Goal: Task Accomplishment & Management: Manage account settings

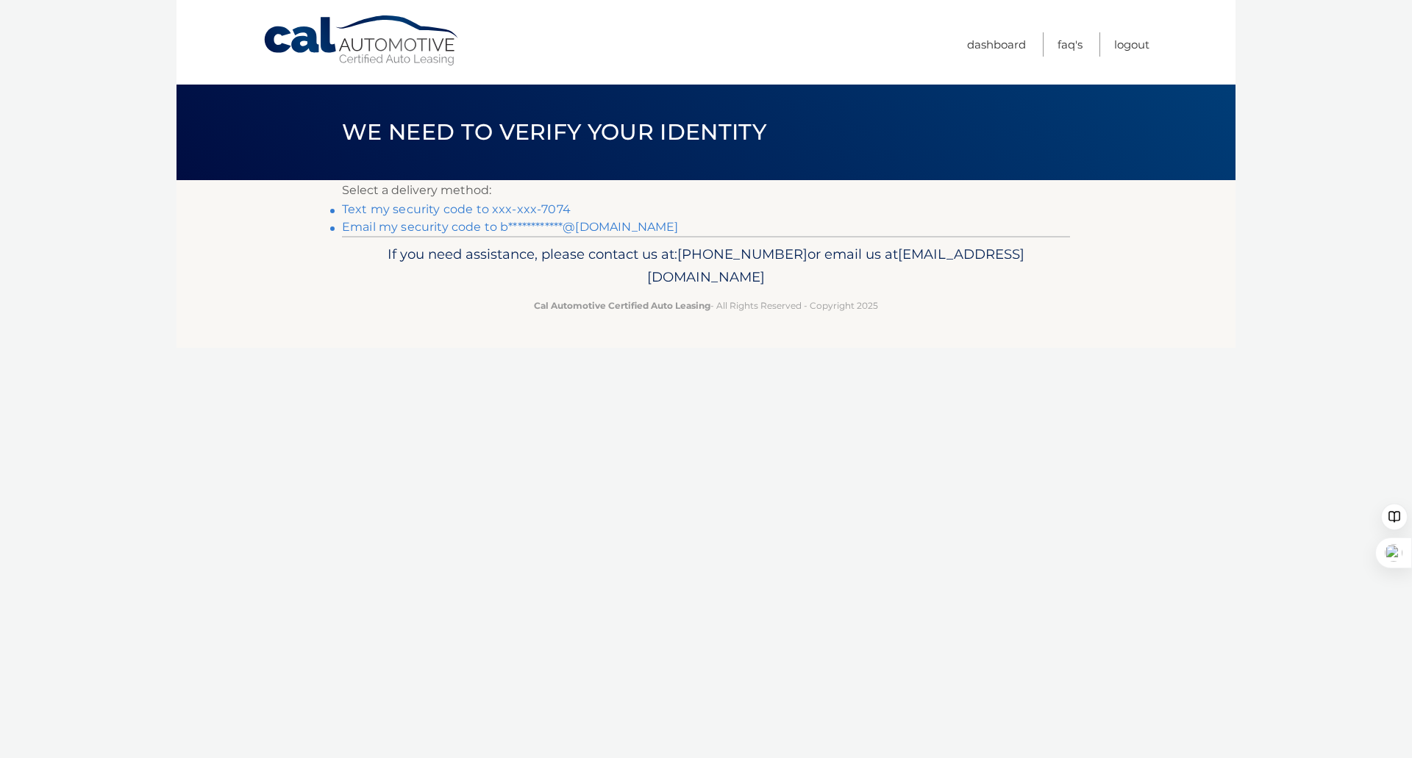
click at [488, 208] on link "Text my security code to xxx-xxx-7074" at bounding box center [456, 209] width 229 height 14
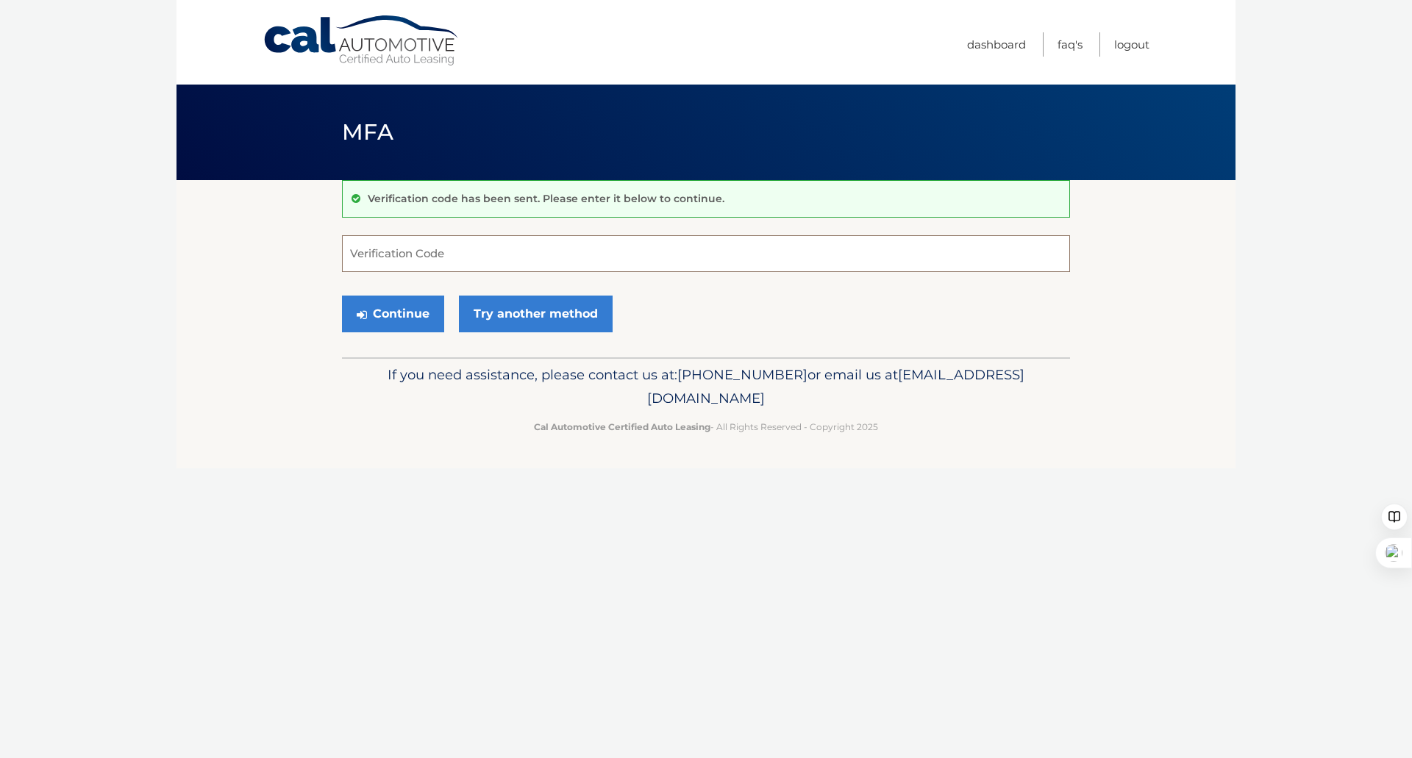
click at [604, 248] on input "Verification Code" at bounding box center [706, 253] width 728 height 37
type input "971053"
click at [368, 327] on button "Continue" at bounding box center [393, 314] width 102 height 37
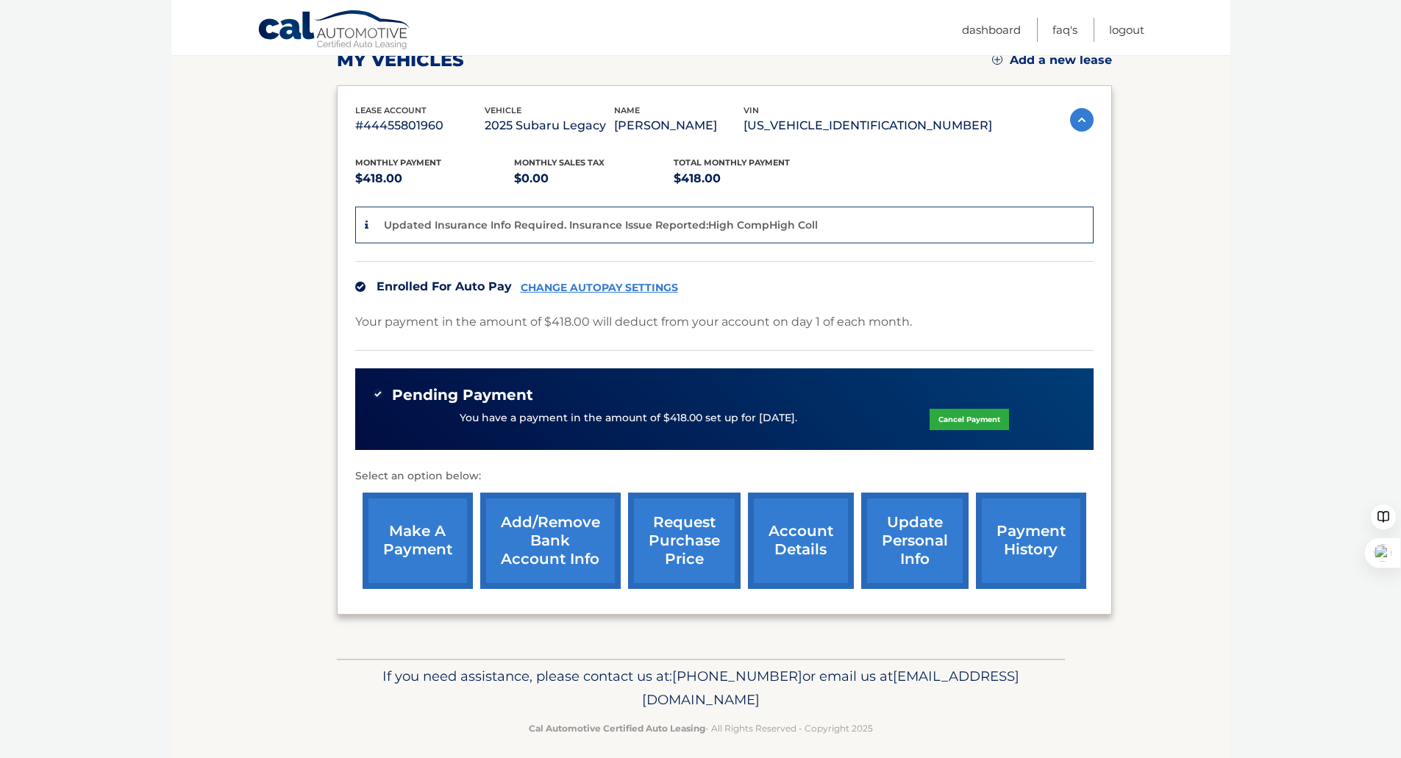
scroll to position [221, 0]
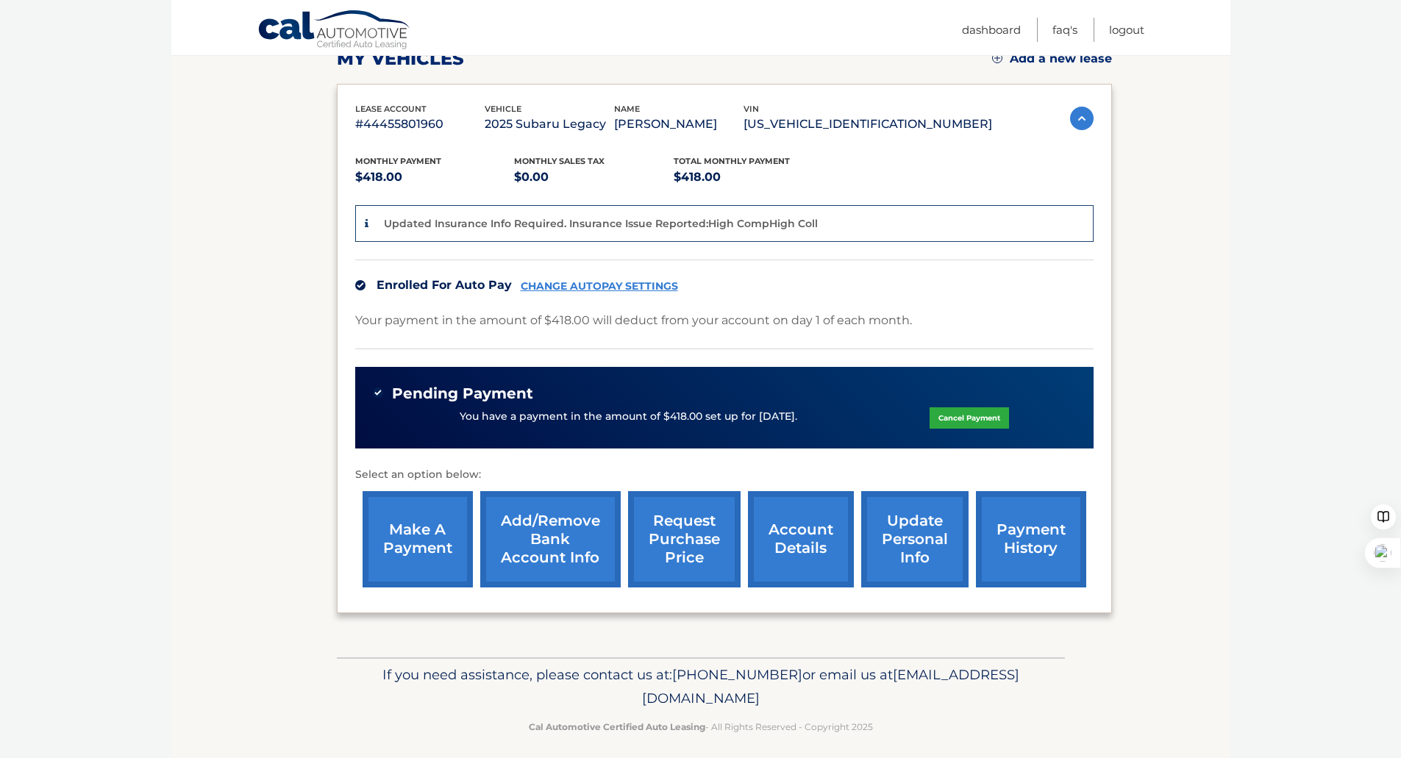
click at [422, 516] on link "make a payment" at bounding box center [418, 539] width 110 height 96
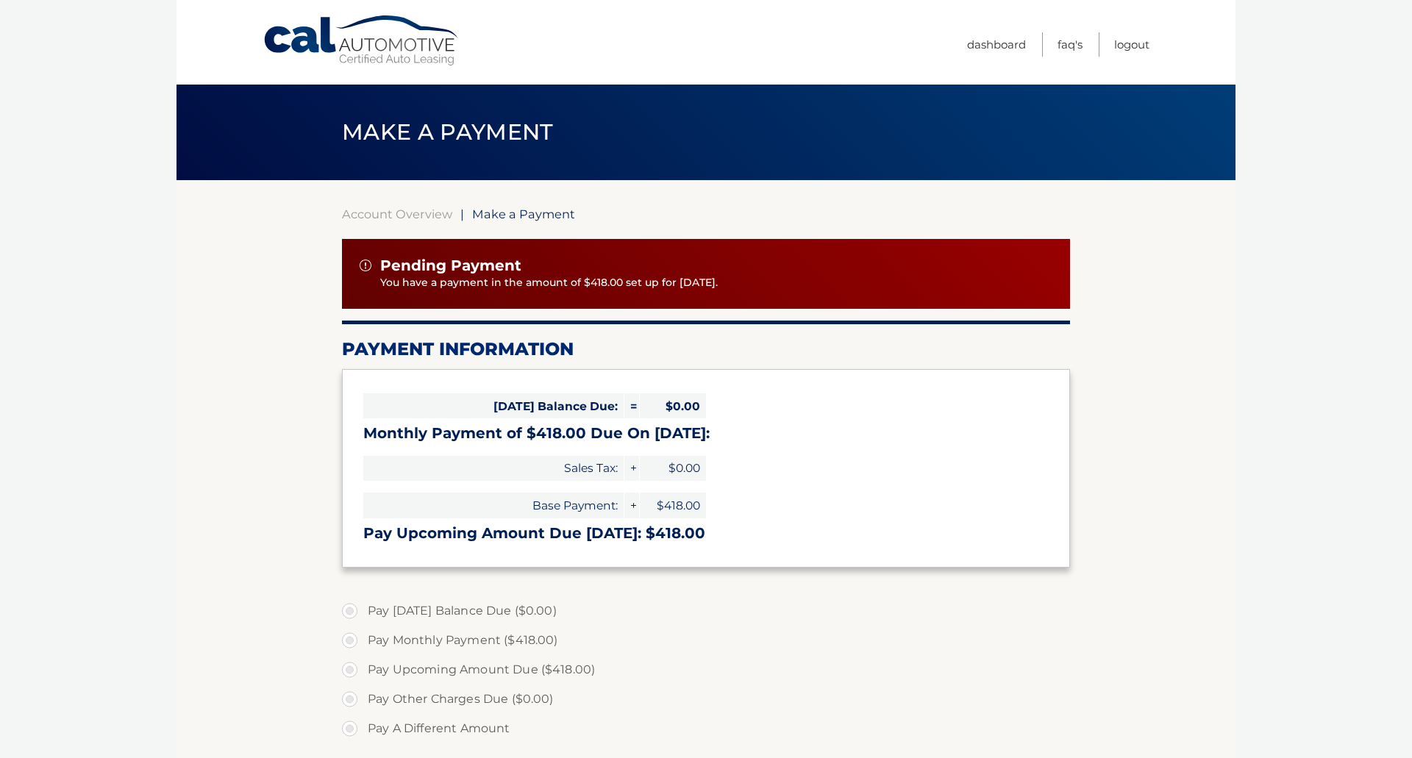
select select "YmE4YzM2NmQtZGVlYi00YjliLThmNDMtOGE3NjIwMjIxOGQ0"
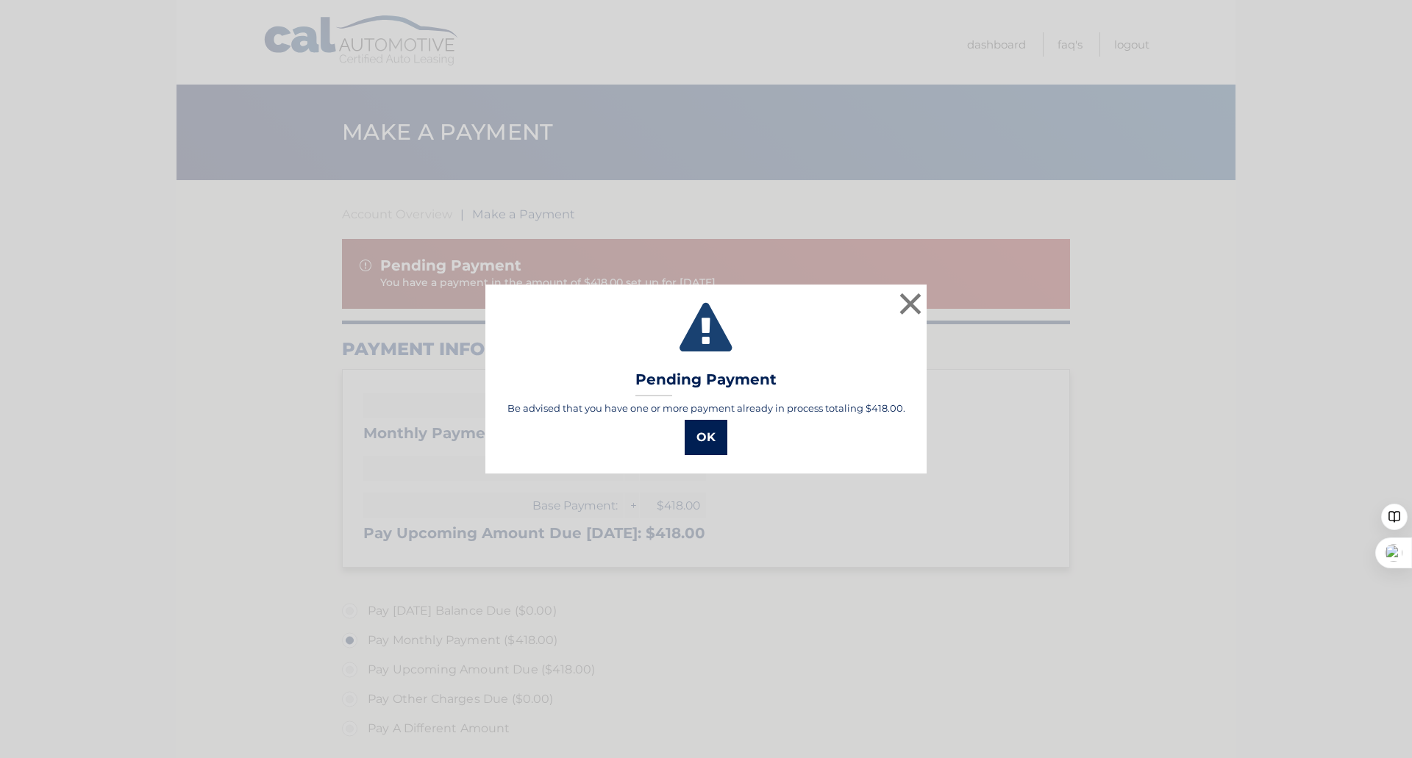
click at [708, 442] on button "OK" at bounding box center [706, 437] width 43 height 35
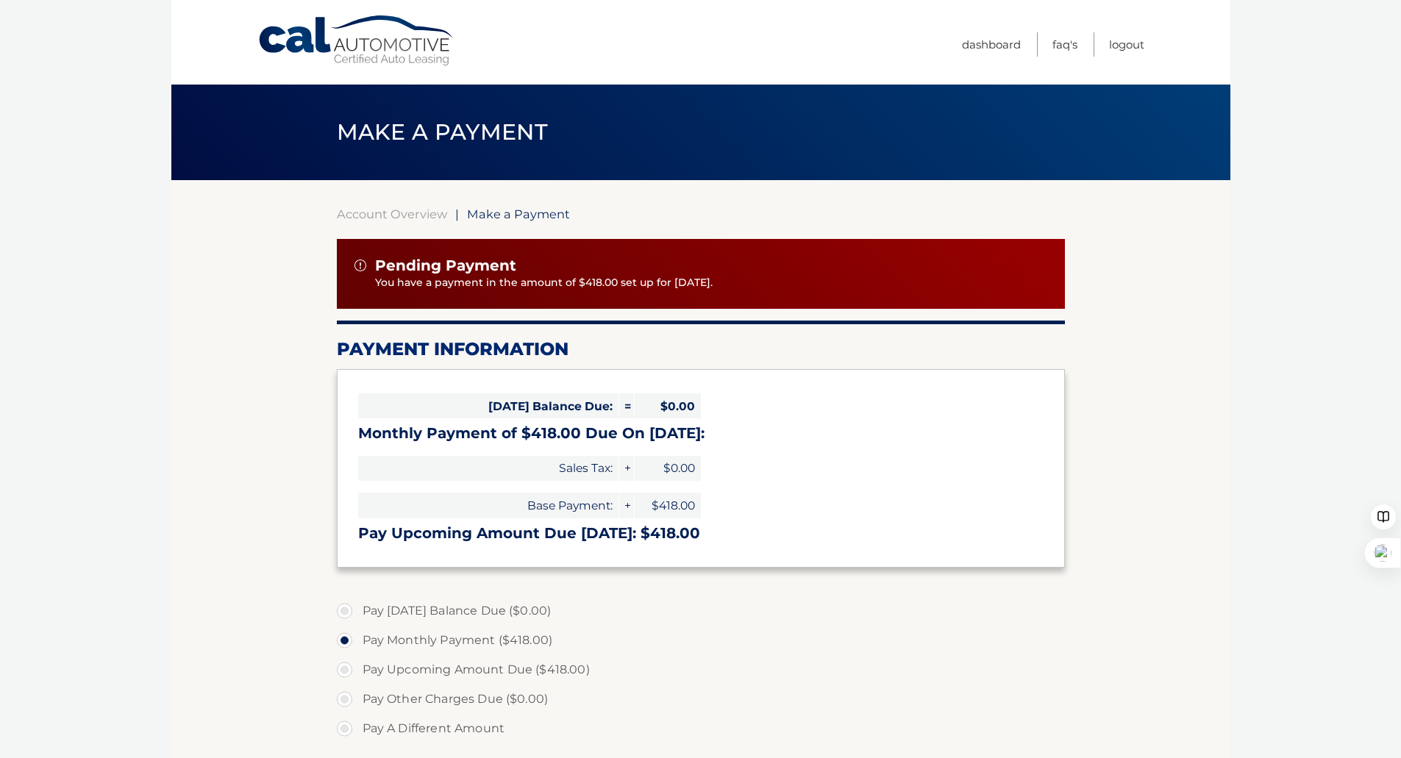
click at [697, 288] on p "You have a payment in the amount of $418.00 set up for [DATE]." at bounding box center [711, 283] width 672 height 16
click at [500, 272] on span "Pending Payment" at bounding box center [445, 266] width 141 height 18
click at [393, 215] on link "Account Overview" at bounding box center [392, 214] width 110 height 15
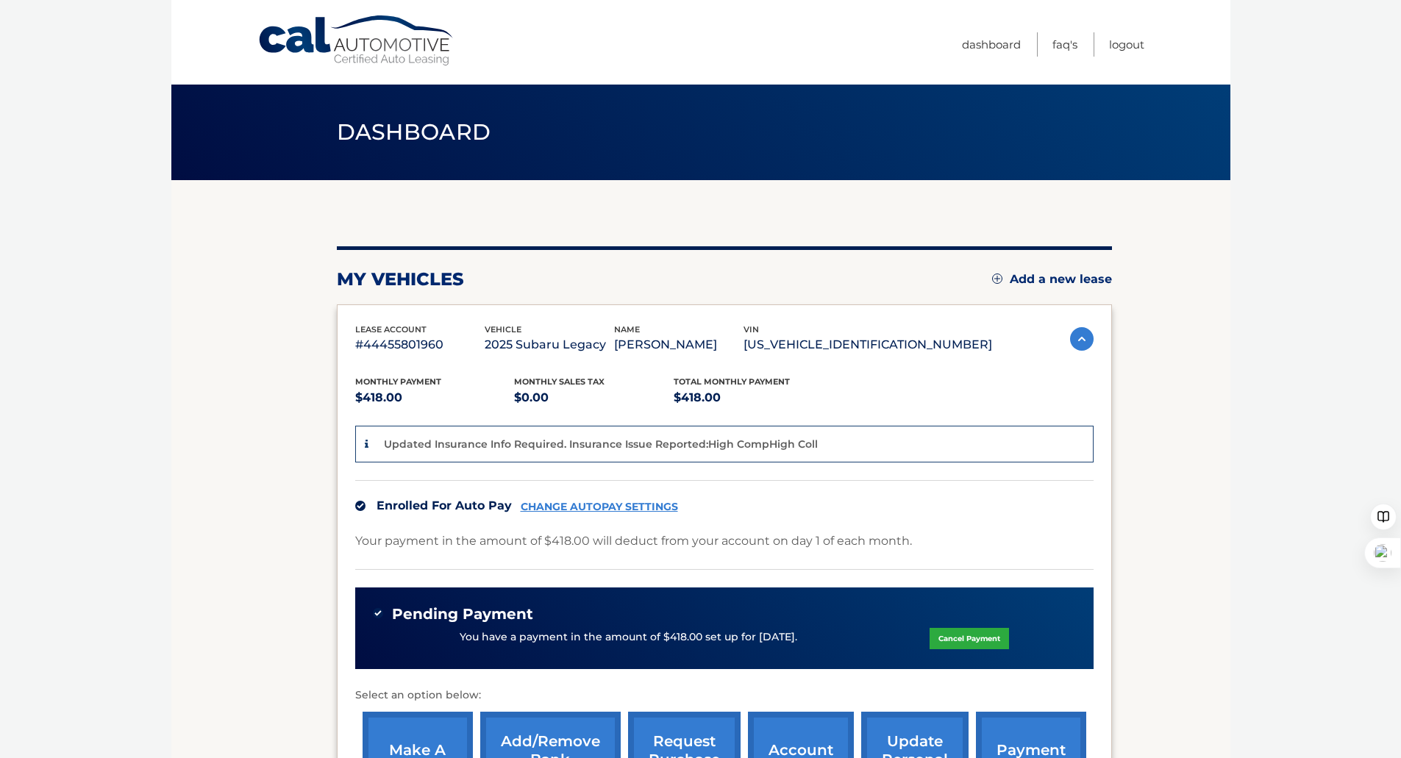
click at [648, 509] on link "CHANGE AUTOPAY SETTINGS" at bounding box center [599, 507] width 157 height 13
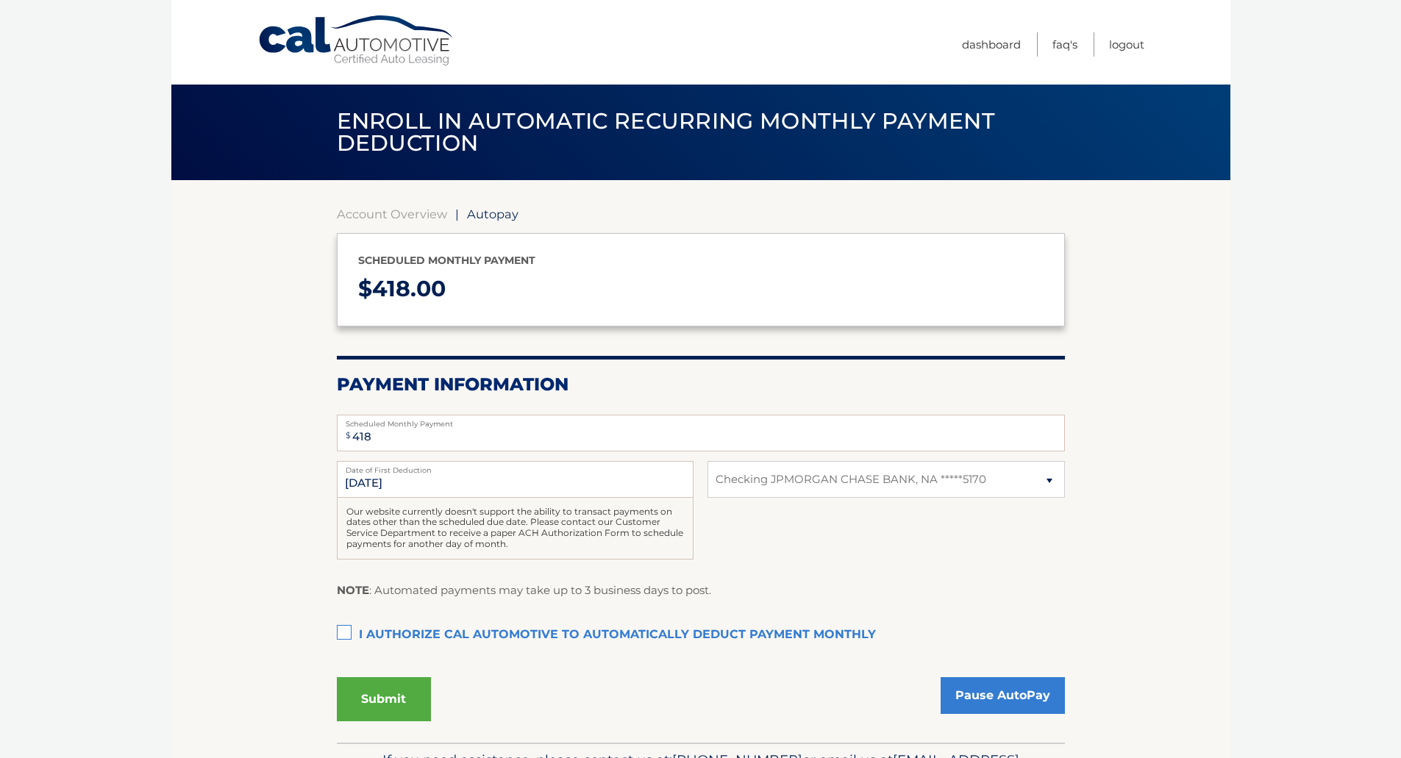
select select "YmE4YzM2NmQtZGVlYi00YjliLThmNDMtOGE3NjIwMjIxOGQ0"
click at [341, 634] on label "I authorize cal automotive to automatically deduct payment monthly This checkbo…" at bounding box center [701, 635] width 728 height 29
click at [0, 0] on input "I authorize cal automotive to automatically deduct payment monthly This checkbo…" at bounding box center [0, 0] width 0 height 0
click at [1003, 700] on link "Pause AutoPay" at bounding box center [1003, 695] width 124 height 37
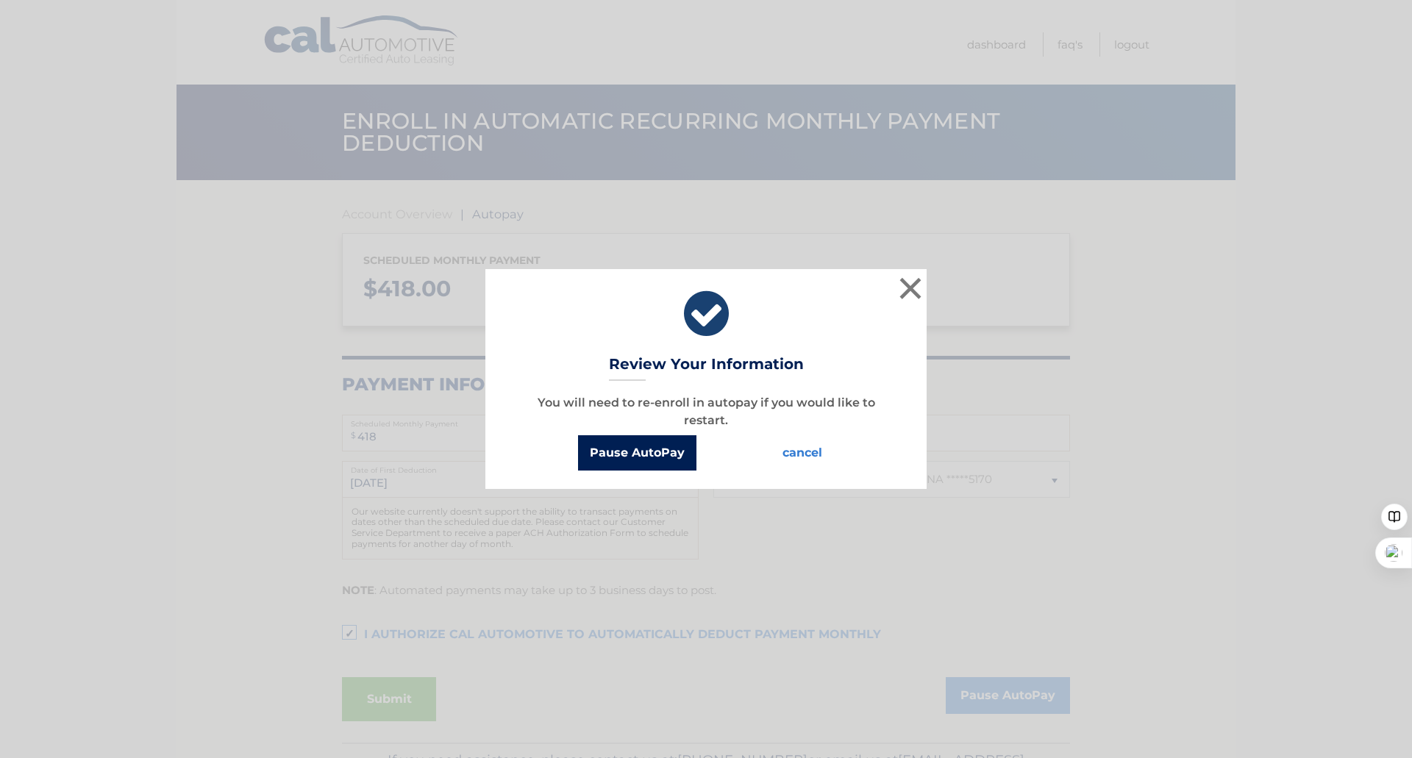
click at [660, 450] on button "Pause AutoPay" at bounding box center [637, 452] width 118 height 35
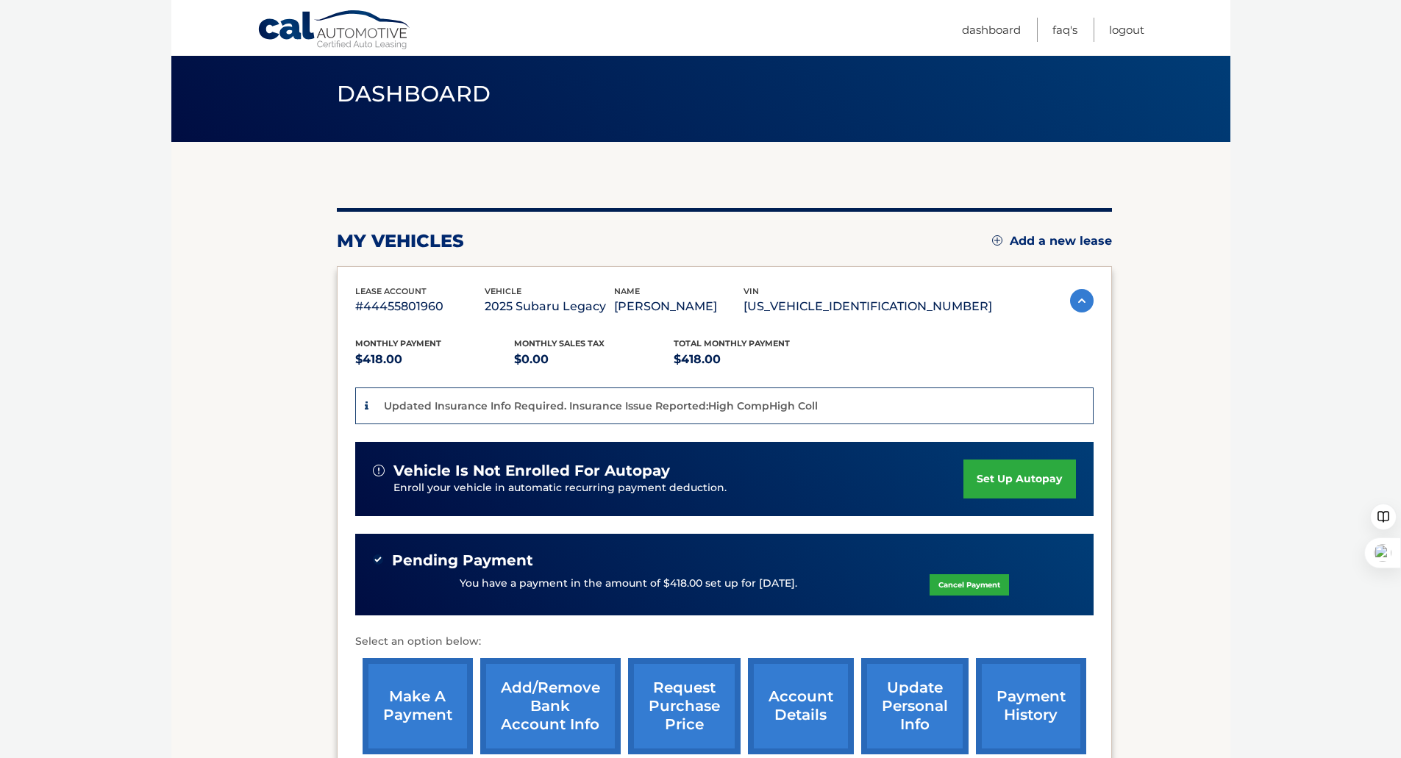
scroll to position [74, 0]
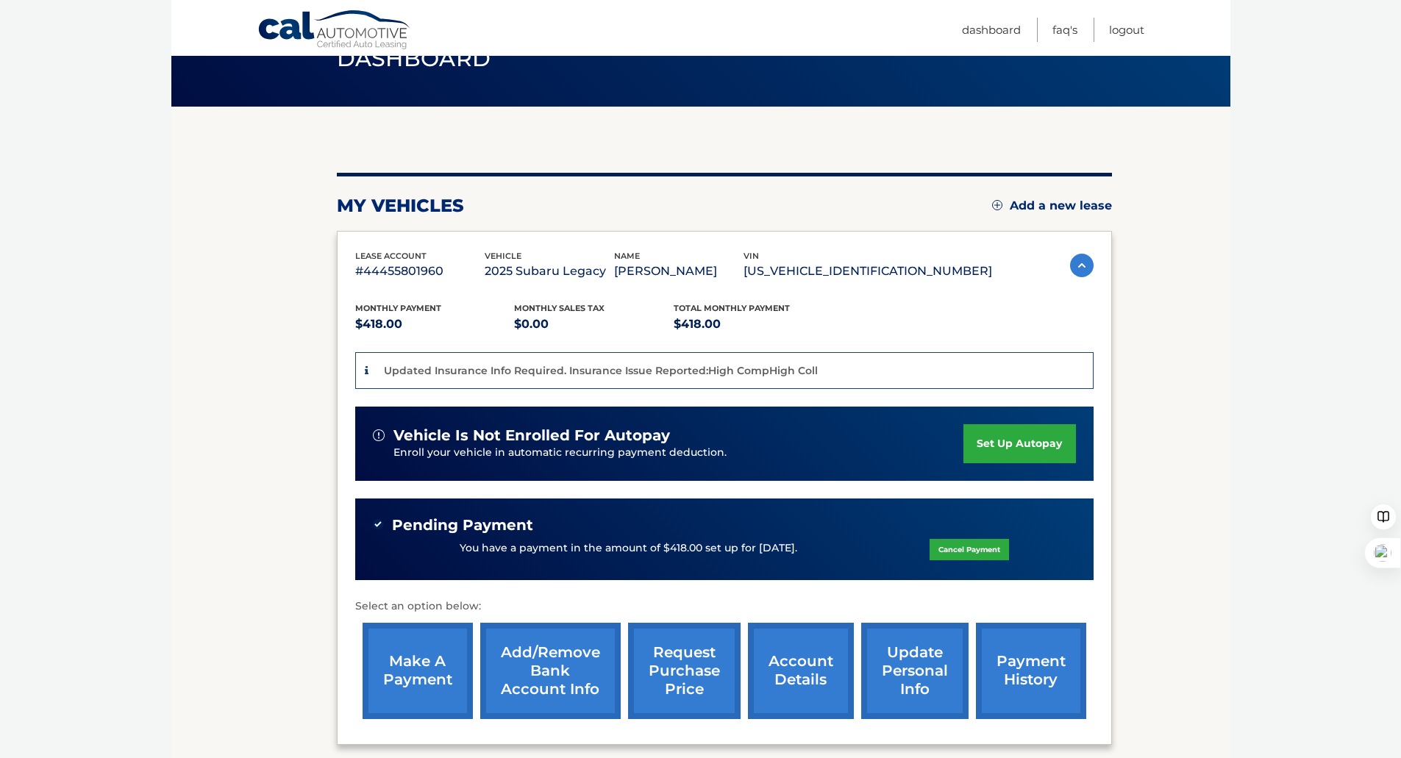
click at [988, 544] on link "Cancel Payment" at bounding box center [969, 549] width 79 height 21
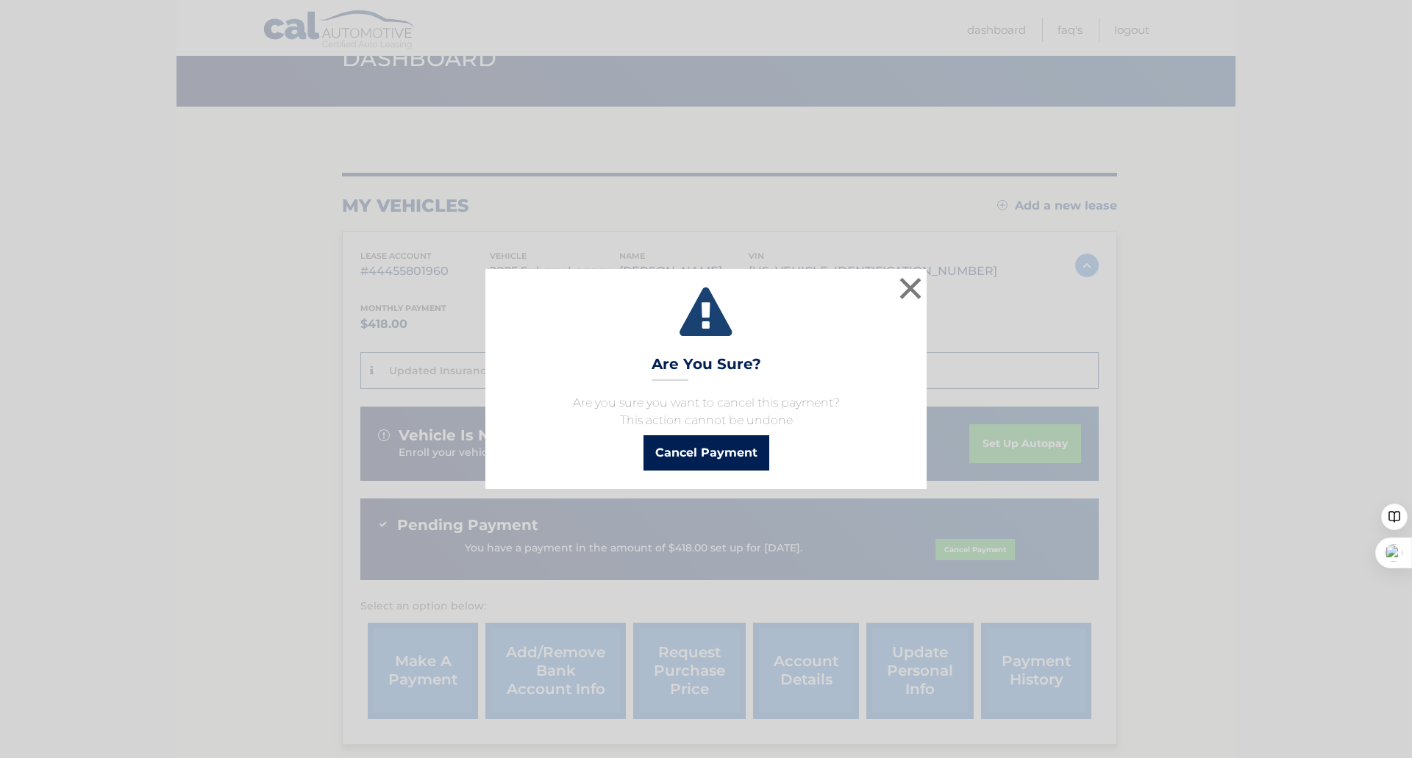
click at [681, 469] on button "Cancel Payment" at bounding box center [707, 452] width 126 height 35
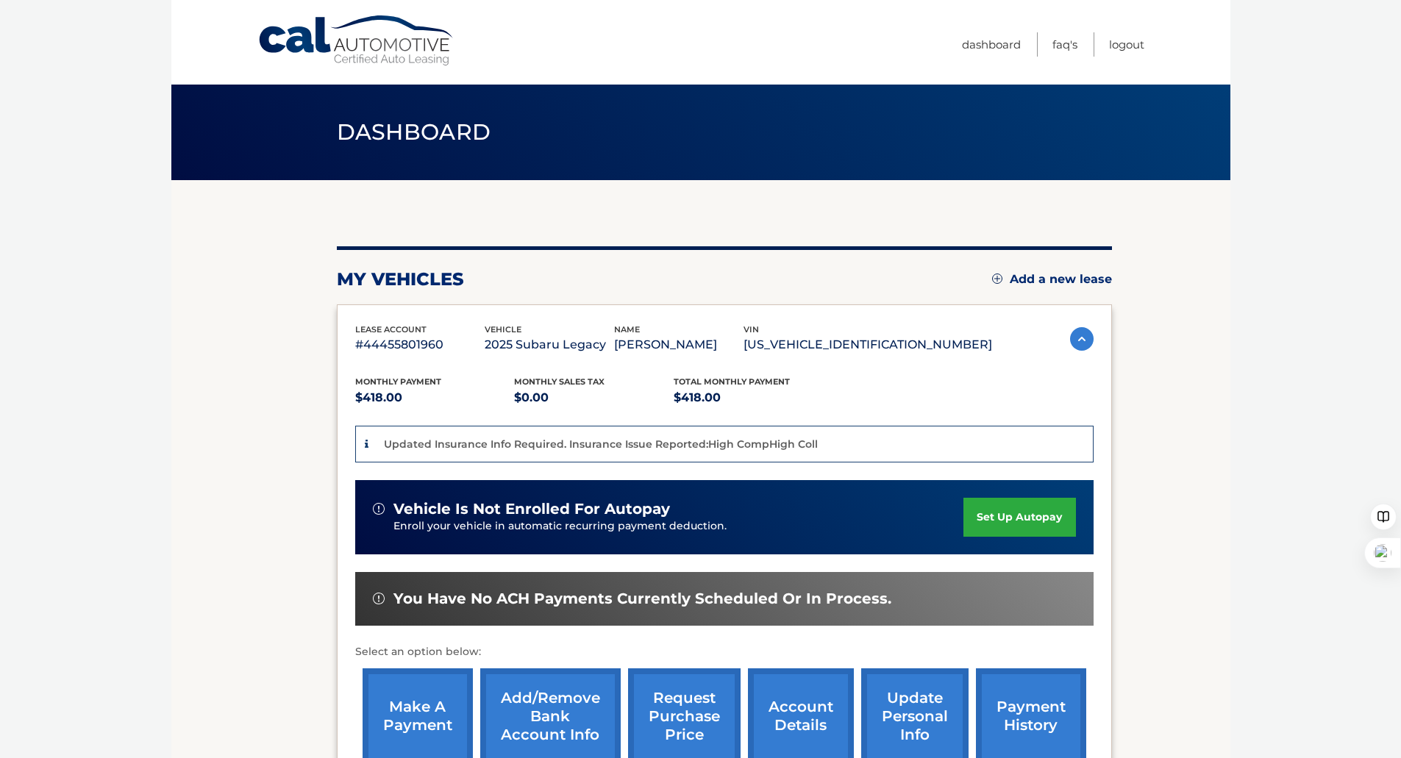
click at [419, 693] on link "make a payment" at bounding box center [418, 717] width 110 height 96
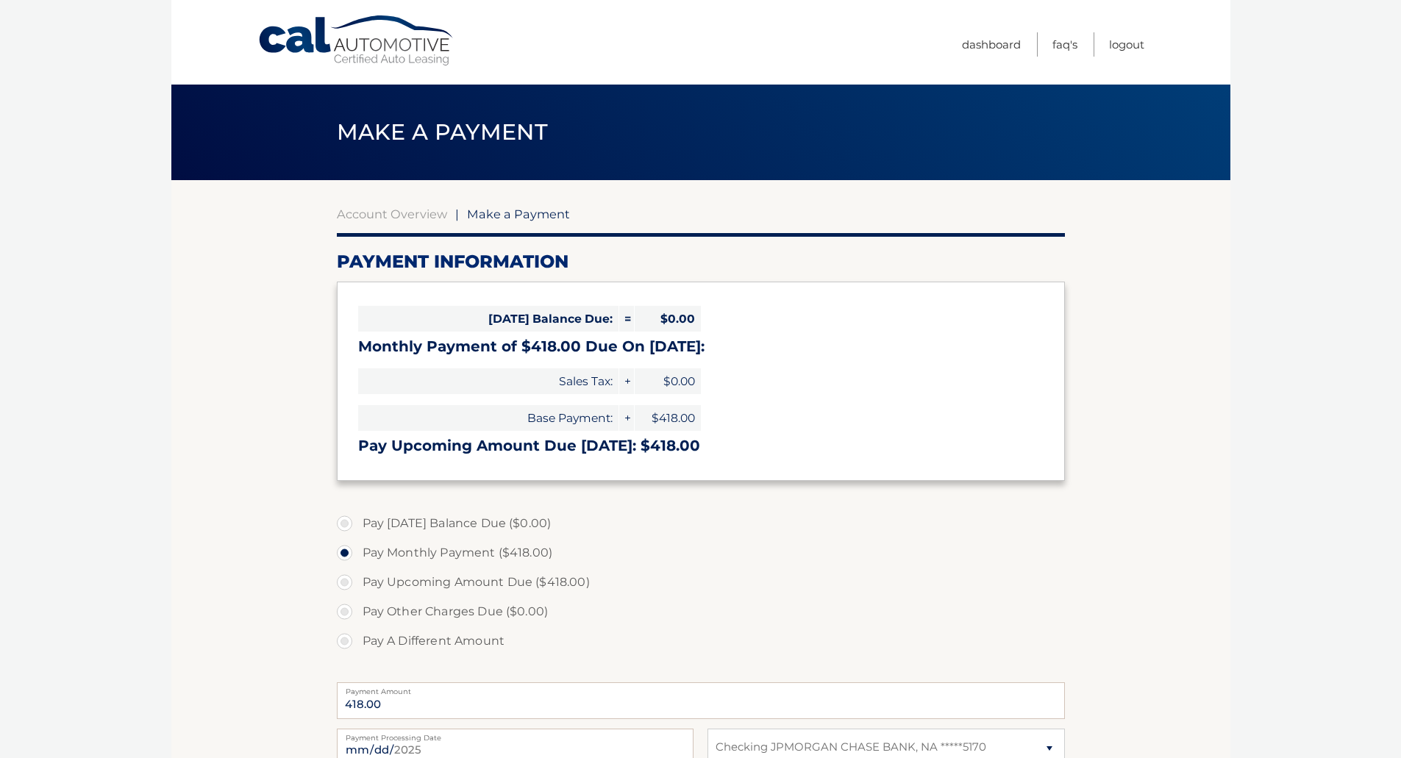
select select "YmE4YzM2NmQtZGVlYi00YjliLThmNDMtOGE3NjIwMjIxOGQ0"
click at [416, 214] on link "Account Overview" at bounding box center [392, 214] width 110 height 15
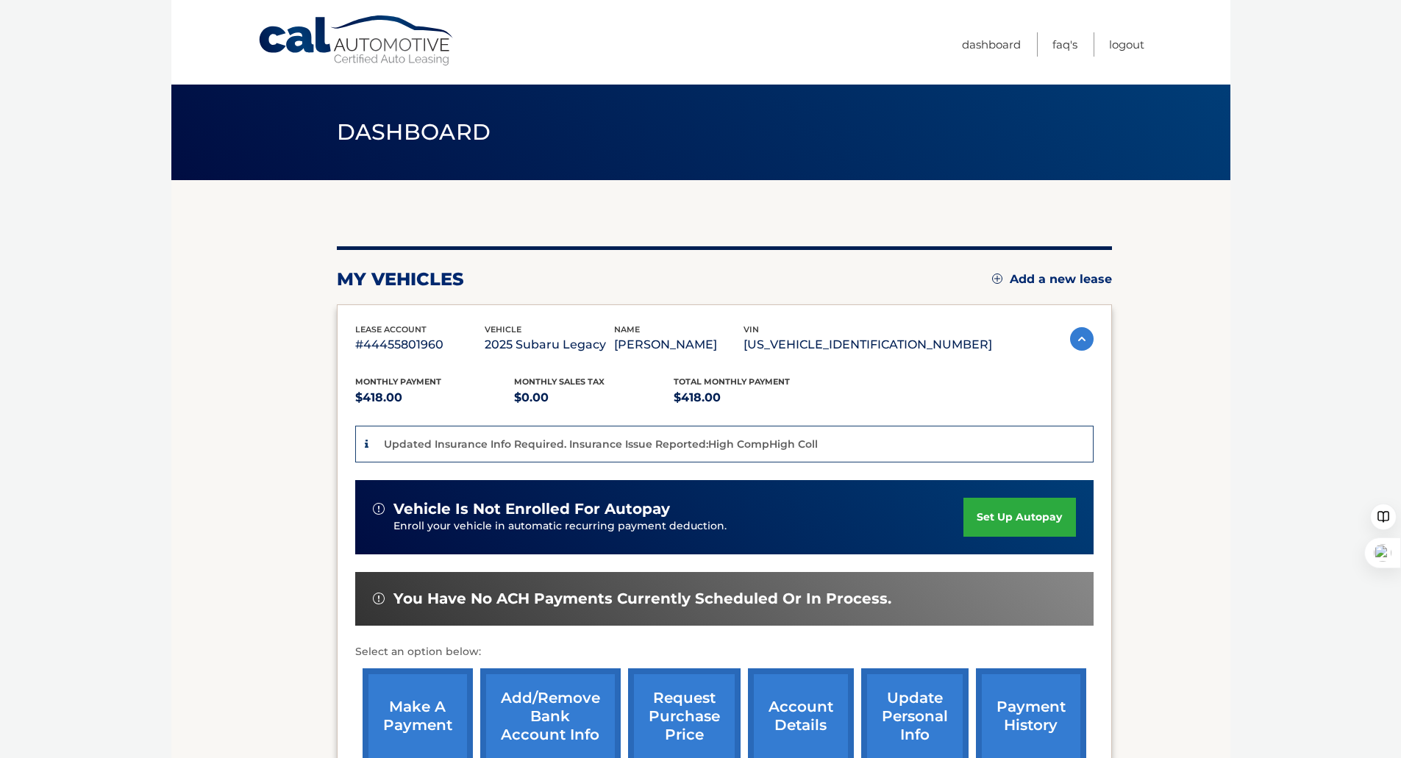
click at [1025, 530] on link "set up autopay" at bounding box center [1019, 517] width 112 height 39
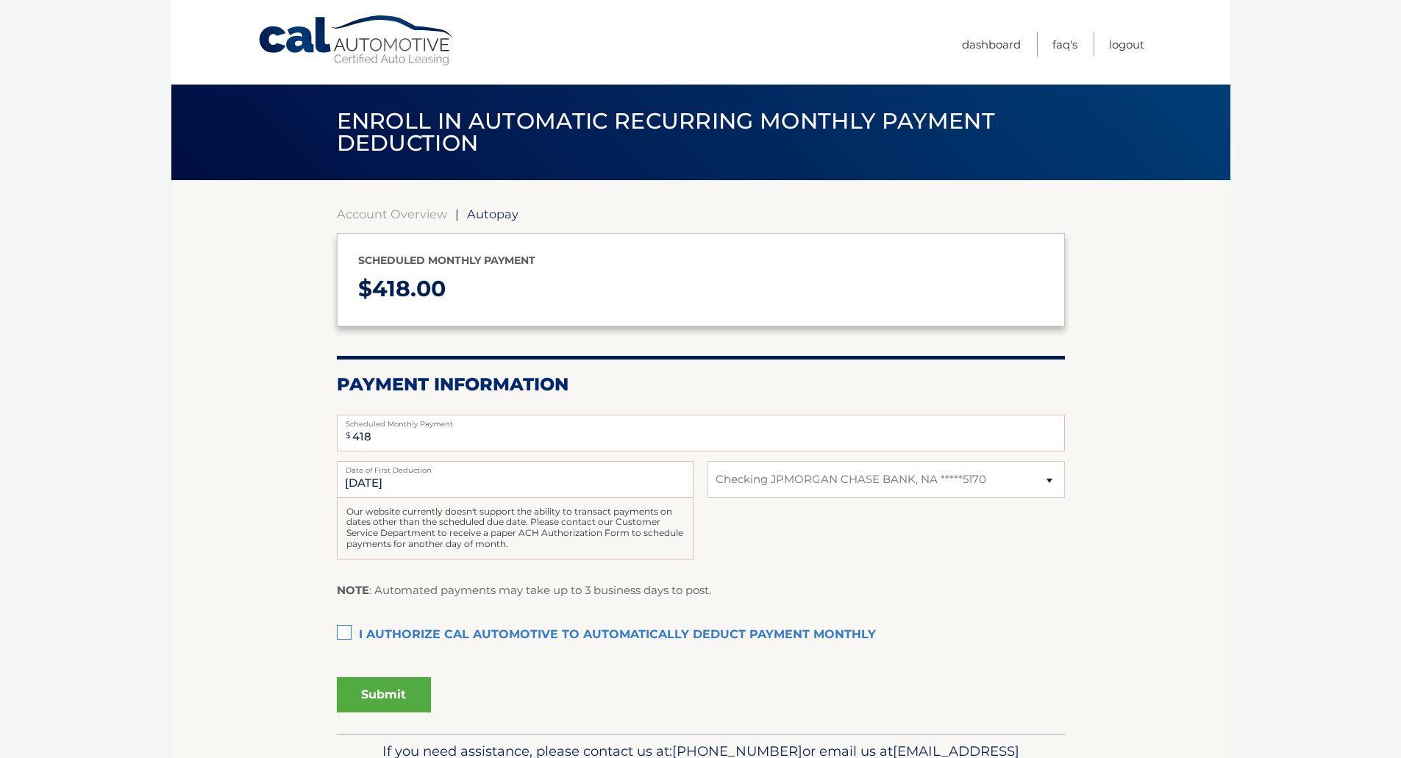
select select "YmE4YzM2NmQtZGVlYi00YjliLThmNDMtOGE3NjIwMjIxOGQ0"
click at [567, 476] on input "10/1/2025" at bounding box center [515, 479] width 357 height 37
click at [427, 481] on input "10/1/2025" at bounding box center [515, 479] width 357 height 37
click at [419, 480] on input "10/1/2025" at bounding box center [515, 479] width 357 height 37
click at [337, 627] on label "I authorize cal automotive to automatically deduct payment monthly This checkbo…" at bounding box center [701, 635] width 728 height 29
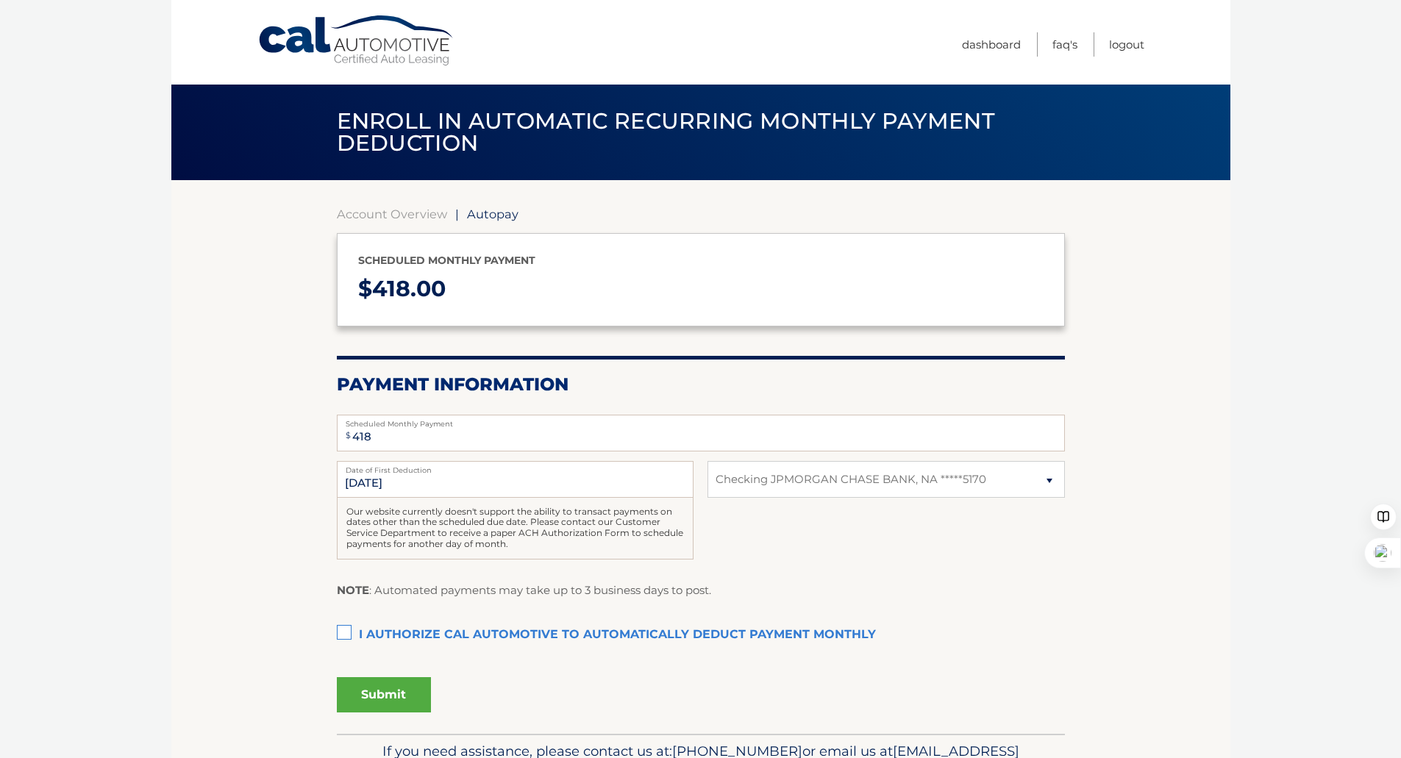
click at [0, 0] on input "I authorize cal automotive to automatically deduct payment monthly This checkbo…" at bounding box center [0, 0] width 0 height 0
click at [380, 696] on button "Submit" at bounding box center [384, 694] width 94 height 35
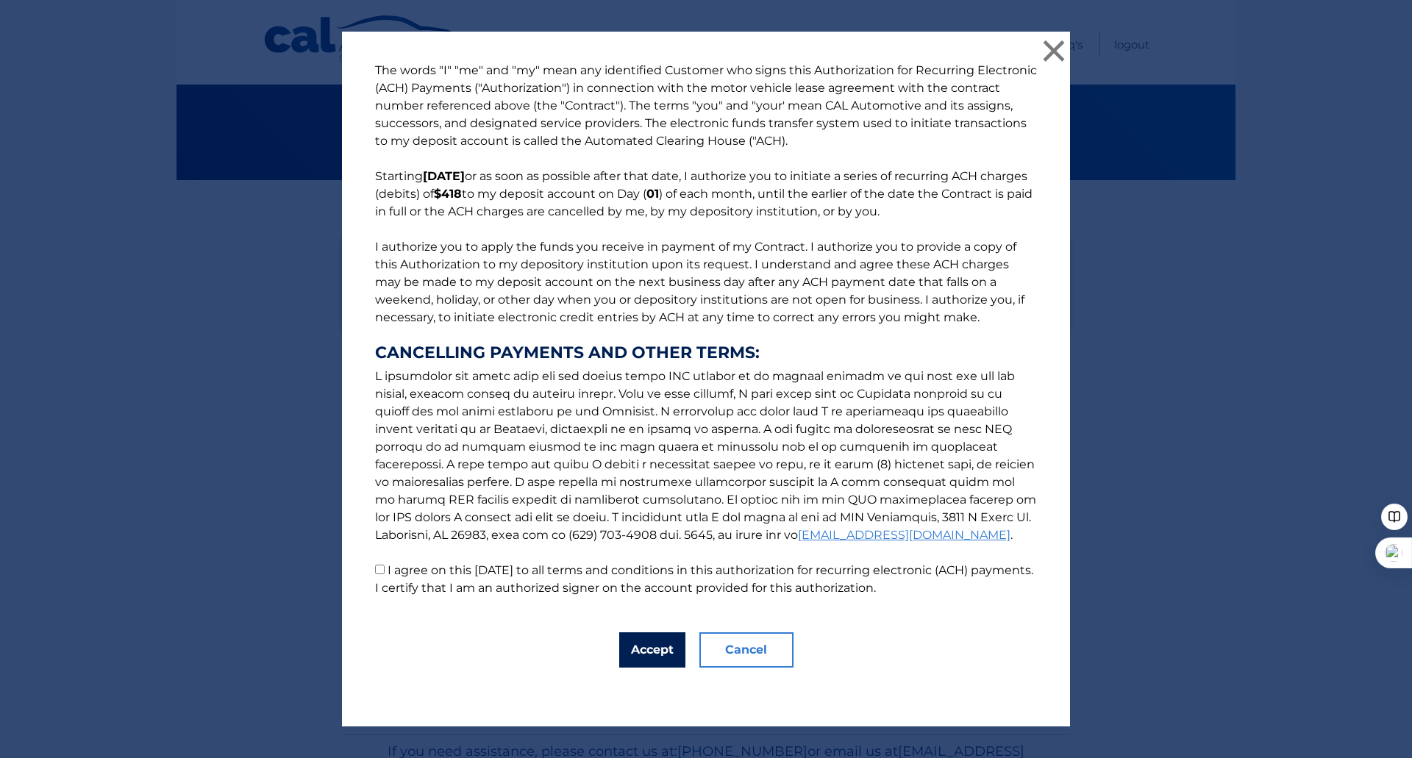
click at [655, 658] on button "Accept" at bounding box center [652, 650] width 66 height 35
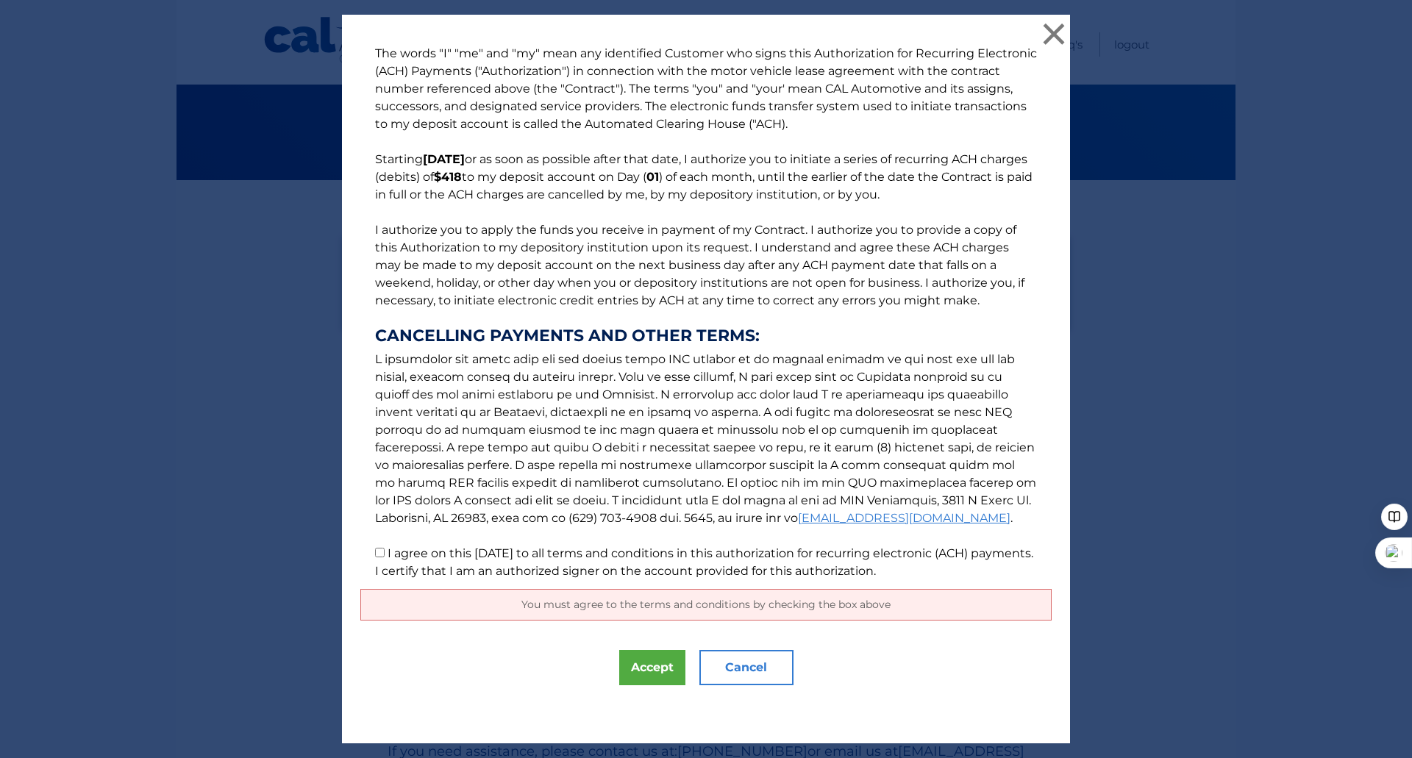
click at [375, 553] on input "I agree on this 09/01/2025 to all terms and conditions in this authorization fo…" at bounding box center [380, 553] width 10 height 10
checkbox input "true"
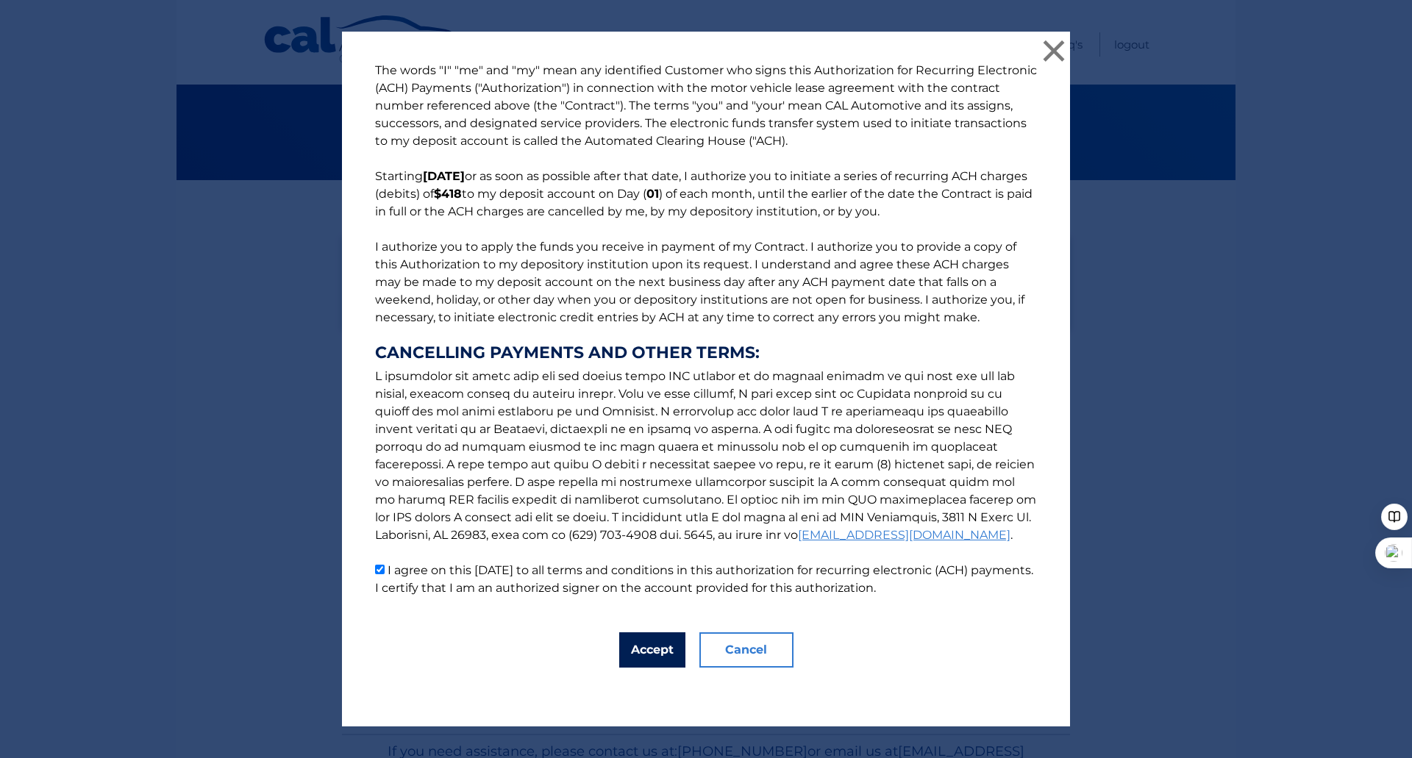
click at [641, 655] on button "Accept" at bounding box center [652, 650] width 66 height 35
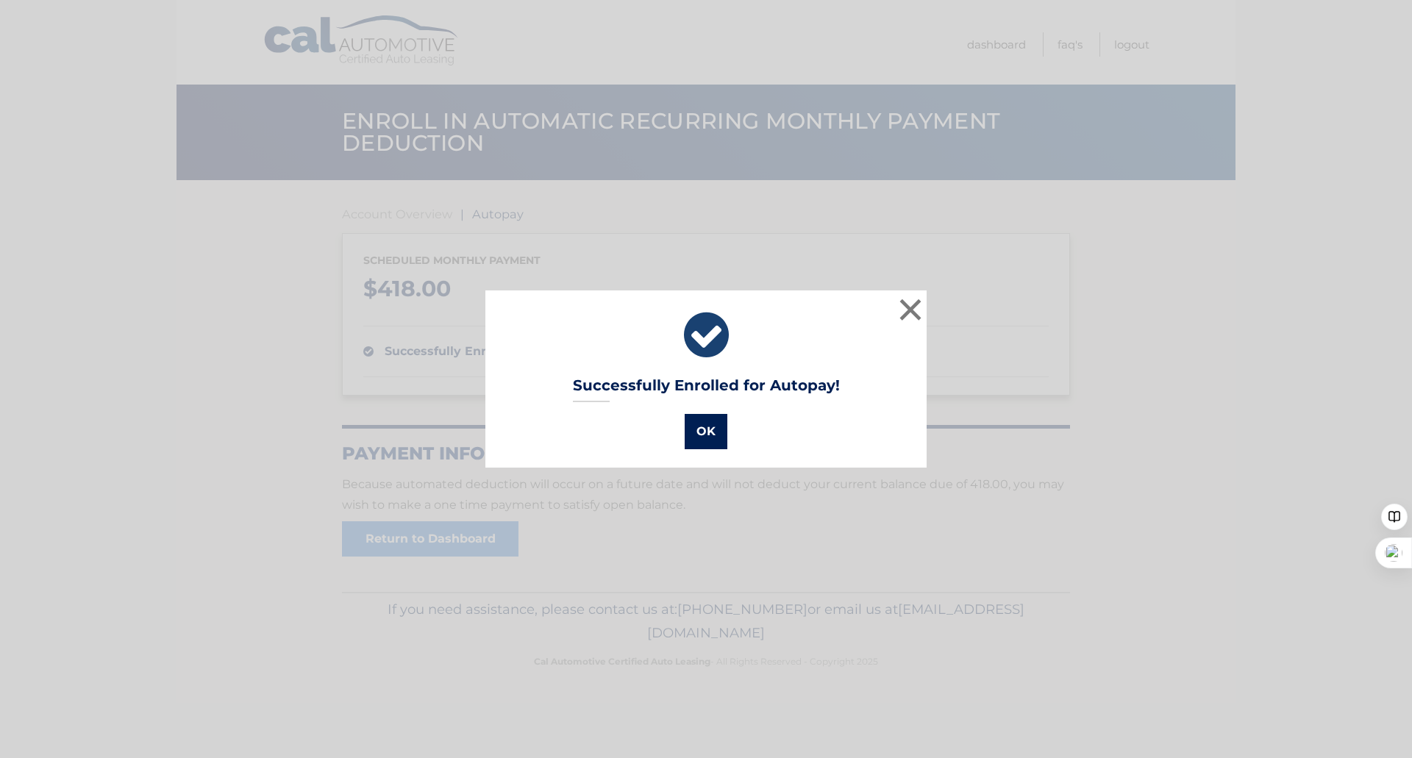
click at [700, 432] on button "OK" at bounding box center [706, 431] width 43 height 35
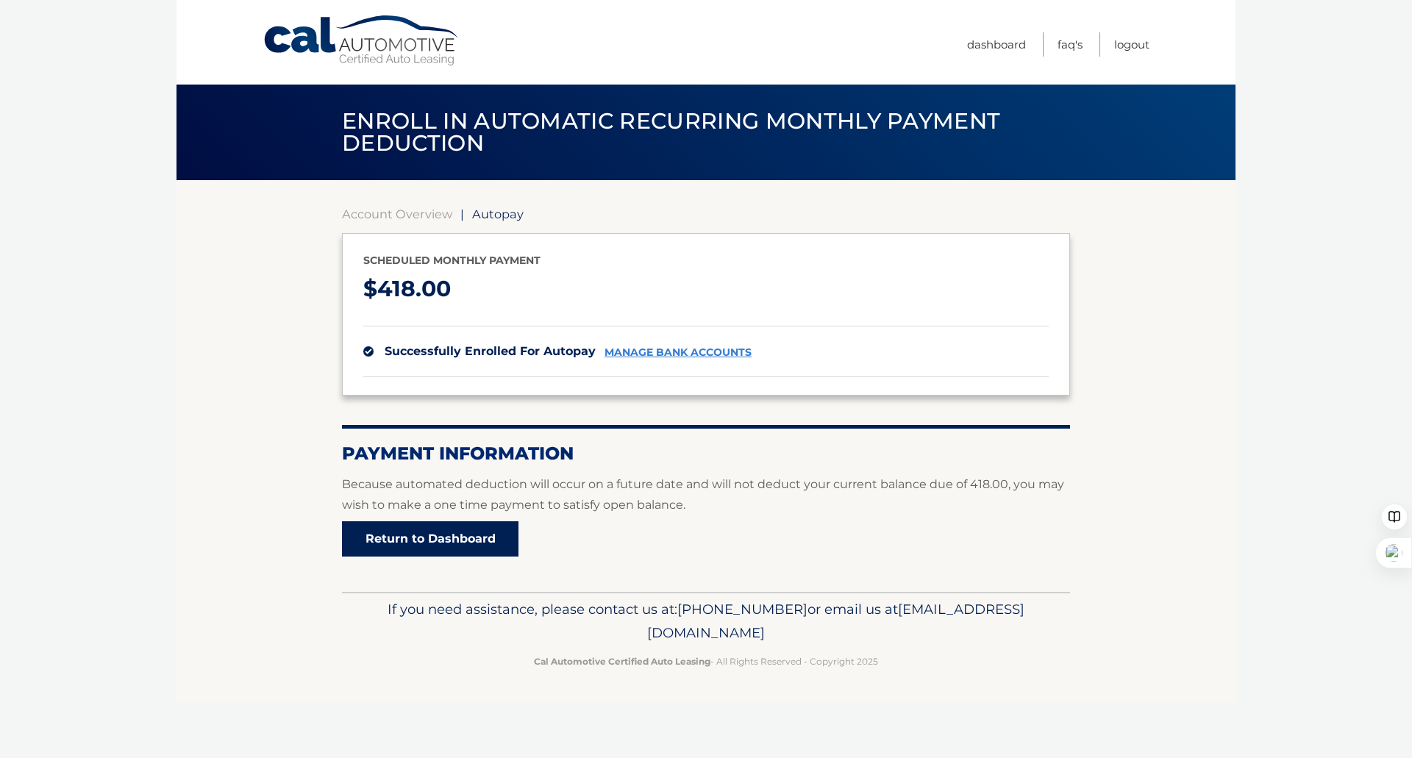
click at [484, 543] on link "Return to Dashboard" at bounding box center [430, 538] width 177 height 35
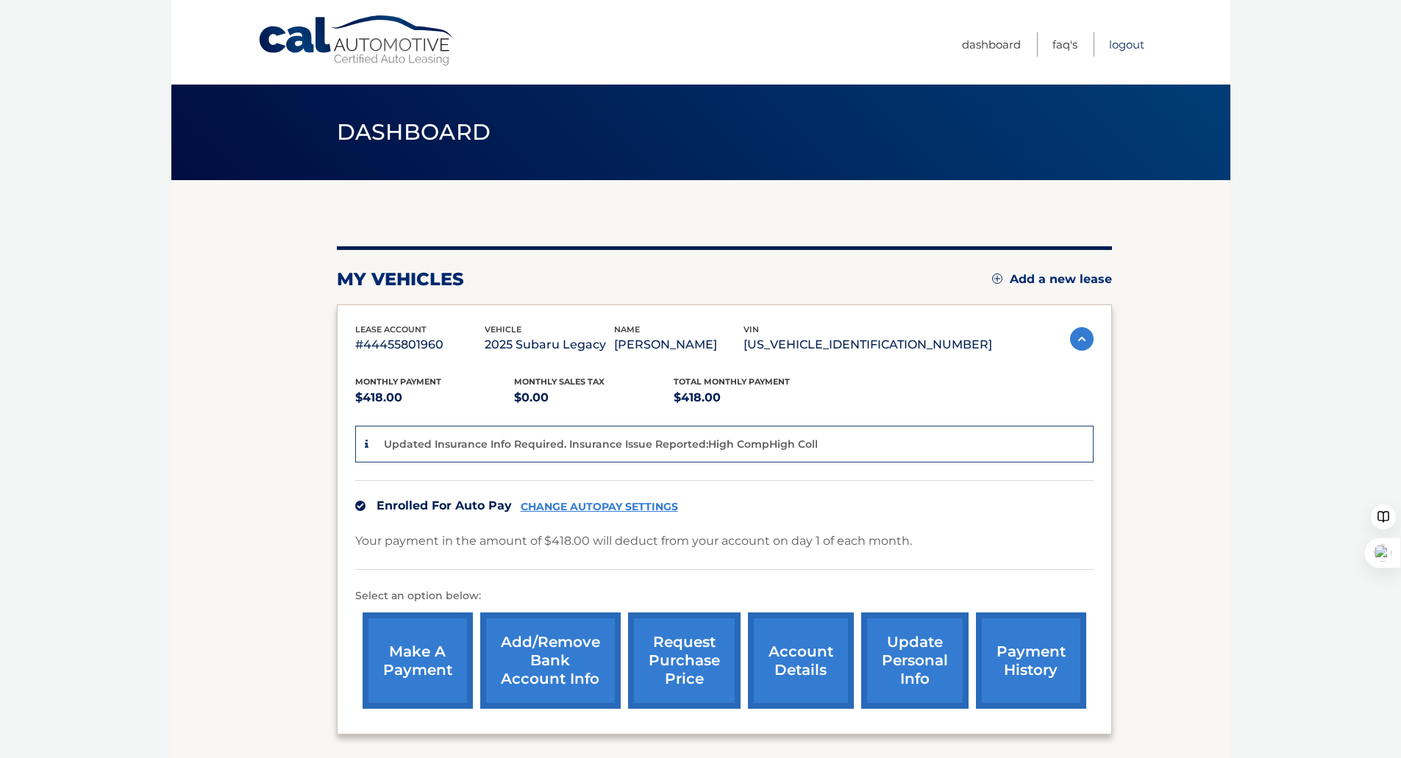
click at [1122, 44] on link "Logout" at bounding box center [1126, 44] width 35 height 24
